Goal: Information Seeking & Learning: Learn about a topic

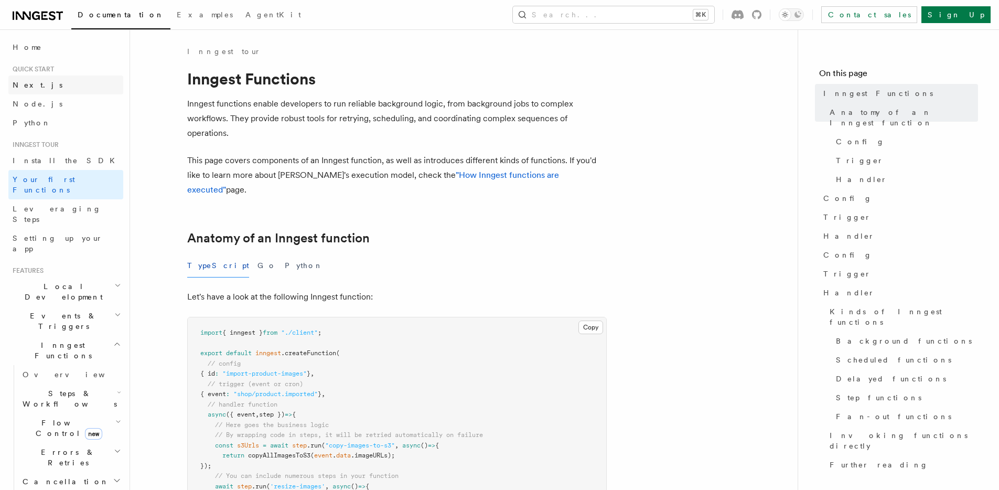
click at [42, 88] on link "Next.js" at bounding box center [65, 85] width 115 height 19
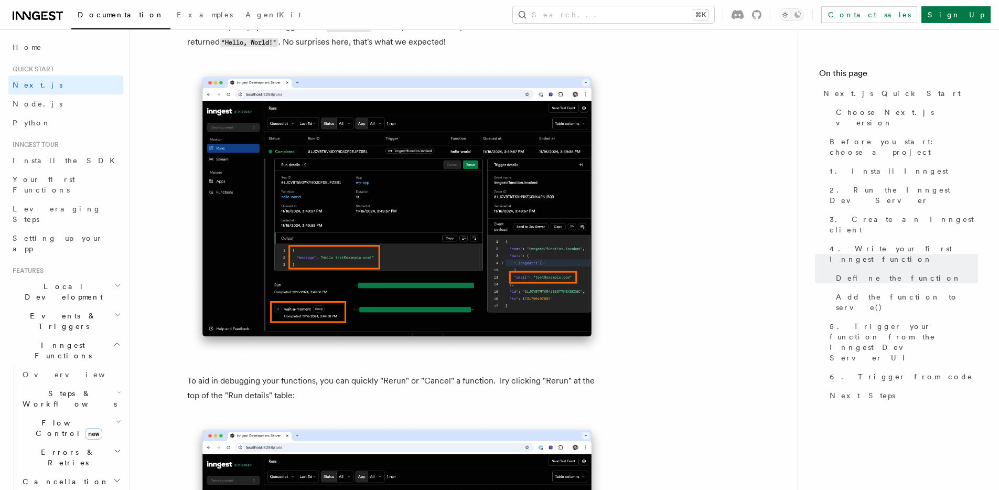
scroll to position [4531, 0]
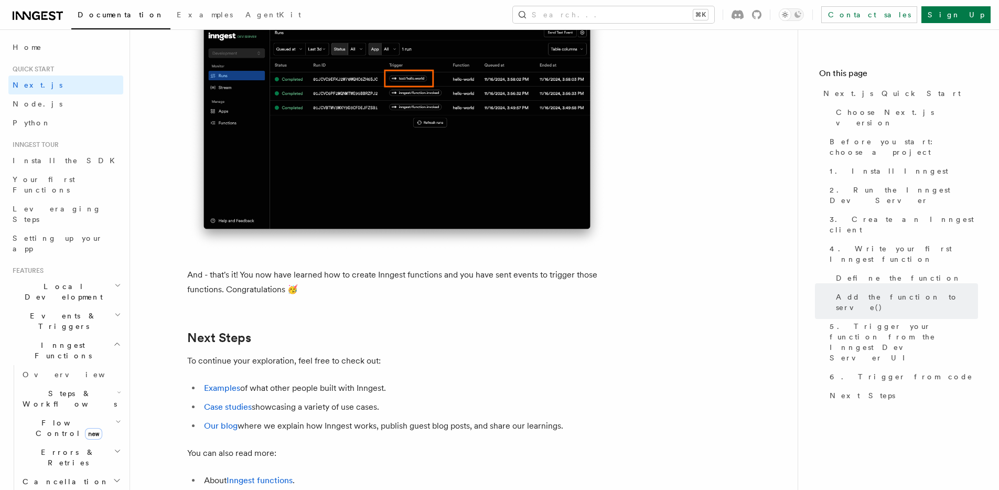
scroll to position [6465, 0]
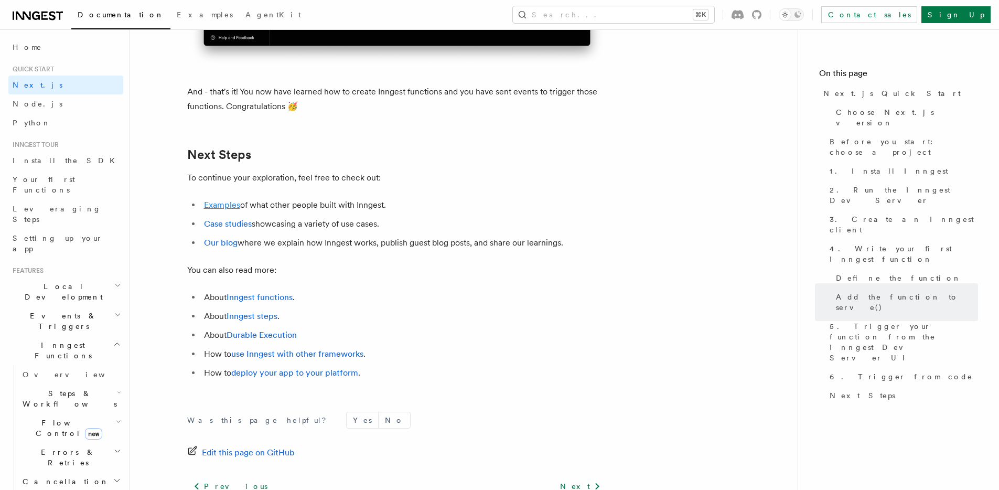
click at [220, 210] on link "Examples" at bounding box center [222, 205] width 36 height 10
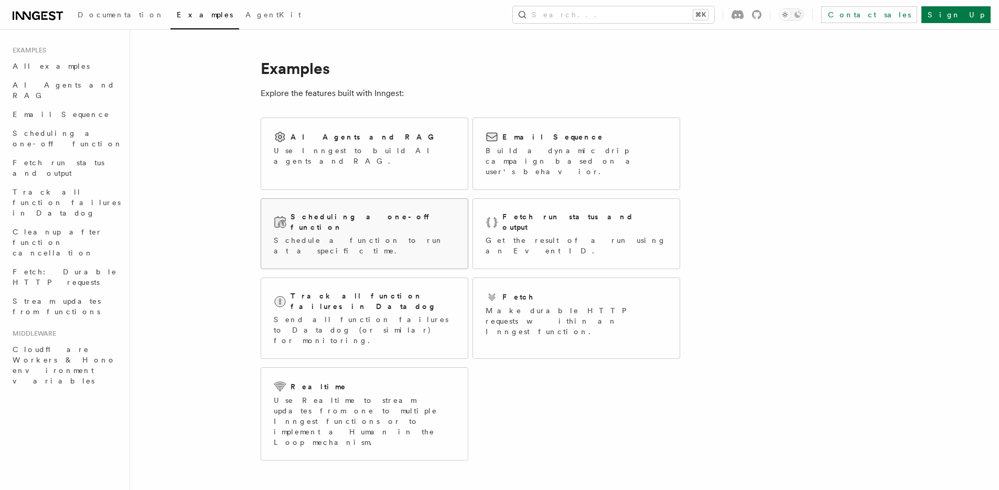
click at [334, 235] on p "Schedule a function to run at a specific time." at bounding box center [364, 245] width 181 height 21
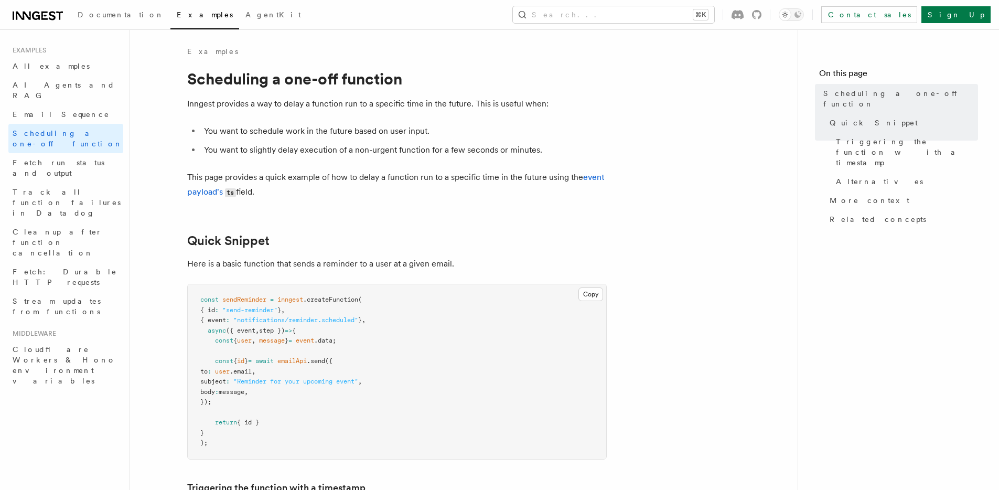
click at [307, 358] on span "emailApi" at bounding box center [291, 360] width 29 height 7
copy span "emailApi"
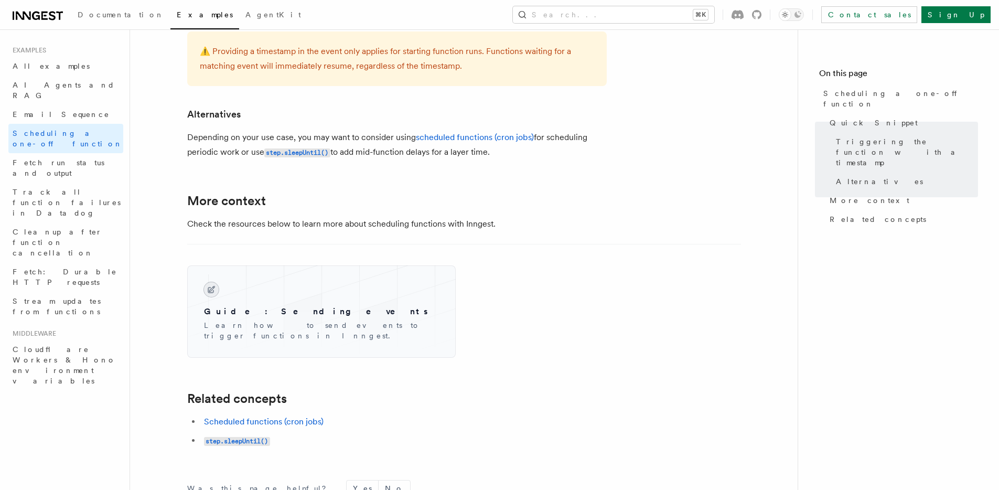
scroll to position [810, 0]
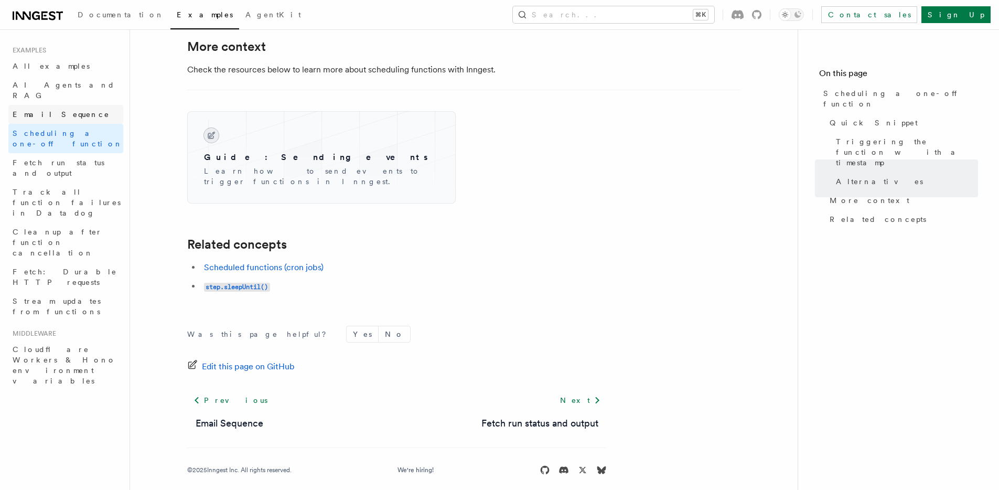
click at [67, 106] on link "Email Sequence" at bounding box center [65, 114] width 115 height 19
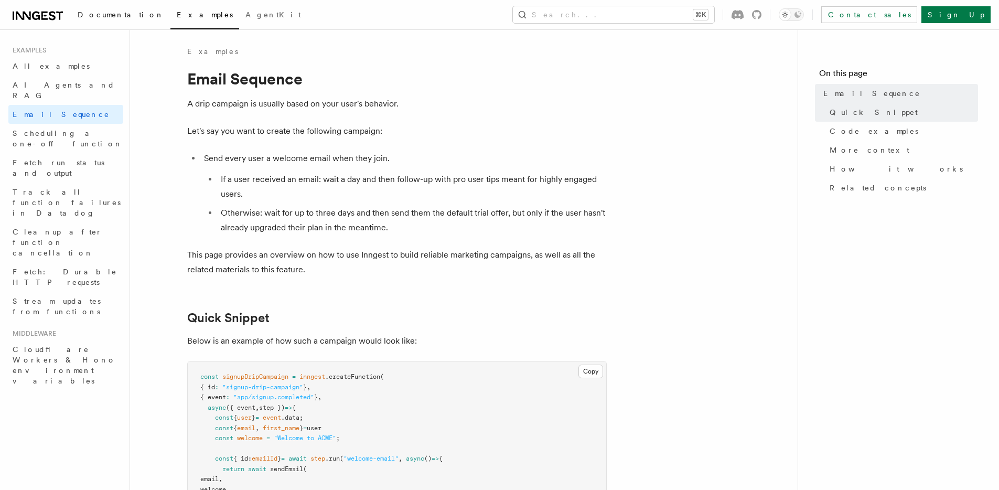
click at [105, 20] on link "Documentation" at bounding box center [120, 15] width 99 height 25
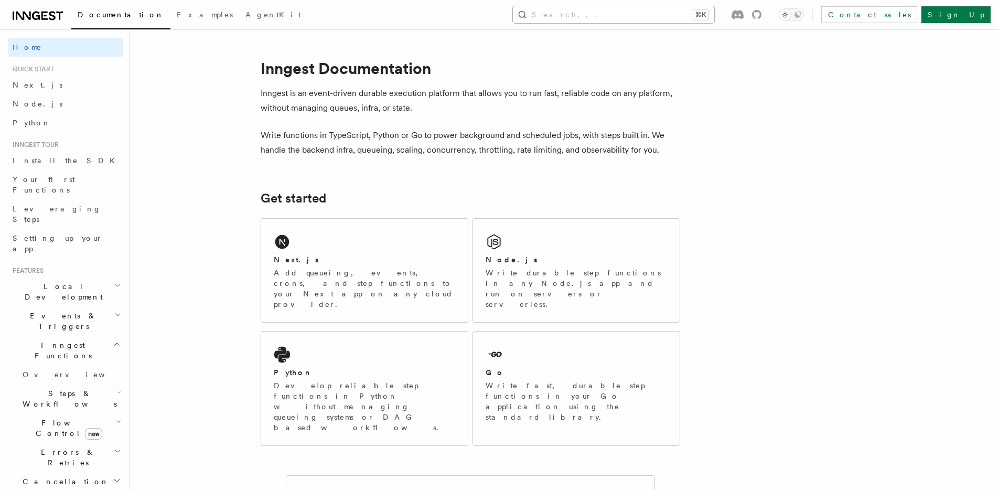
click at [701, 16] on button "Search... ⌘K" at bounding box center [613, 14] width 201 height 17
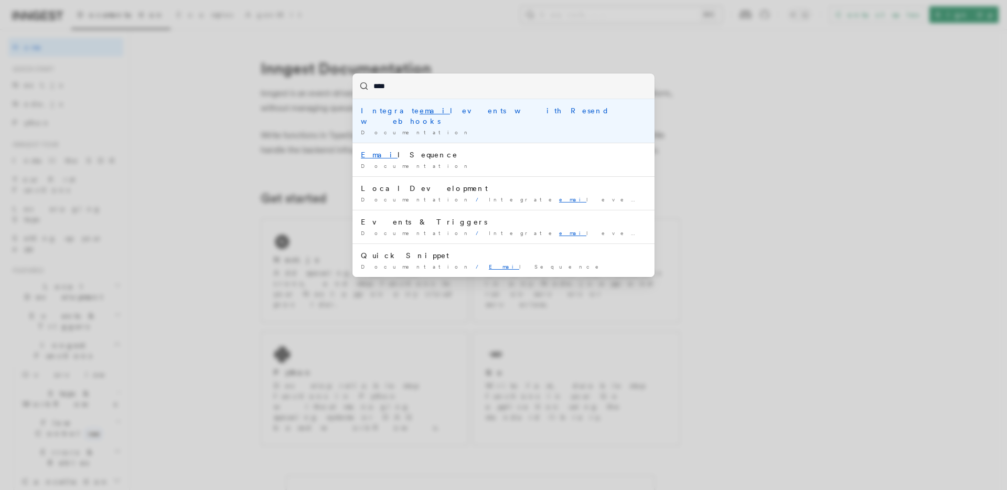
type input "*****"
click at [420, 110] on mark "email" at bounding box center [437, 110] width 34 height 8
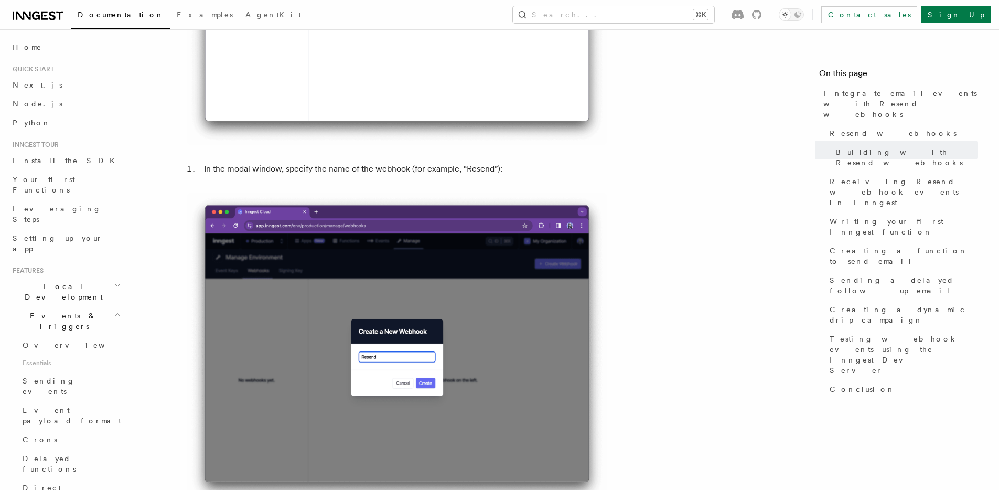
scroll to position [1500, 0]
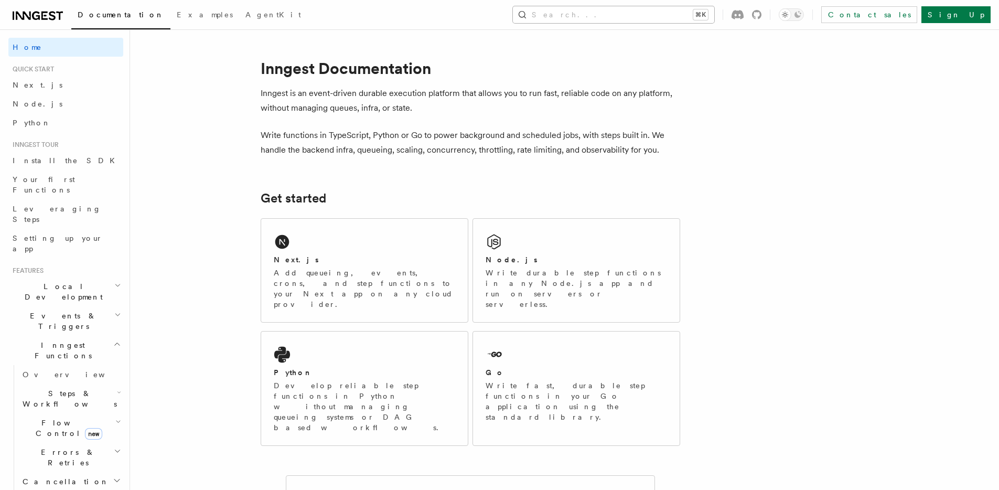
click at [653, 22] on button "Search... ⌘K" at bounding box center [613, 14] width 201 height 17
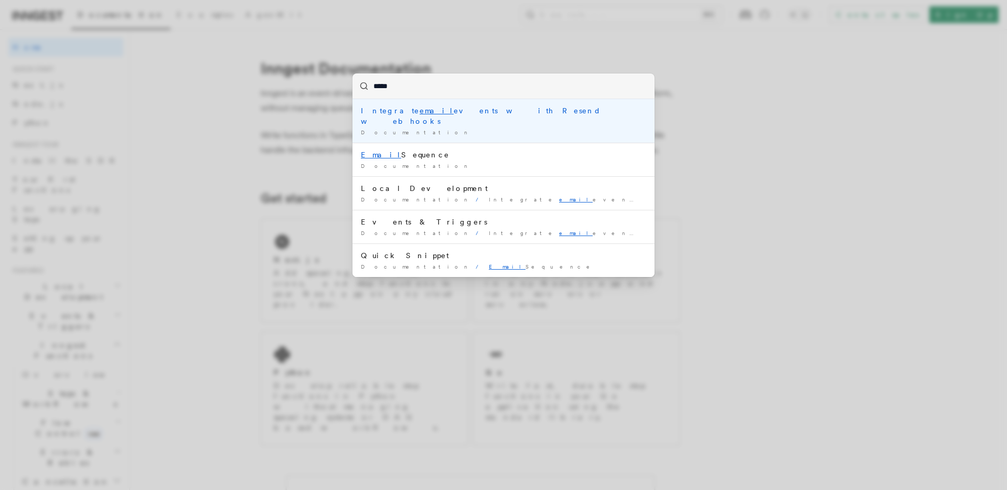
type input "*****"
click at [339, 130] on div "***** Integrate email events with Resend webhooks Documentation / Email Sequenc…" at bounding box center [503, 245] width 1007 height 490
